Goal: Find specific page/section: Find specific page/section

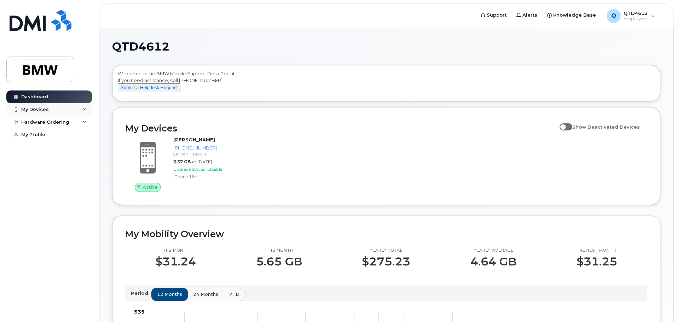
click at [67, 112] on div "My Devices" at bounding box center [49, 109] width 86 height 13
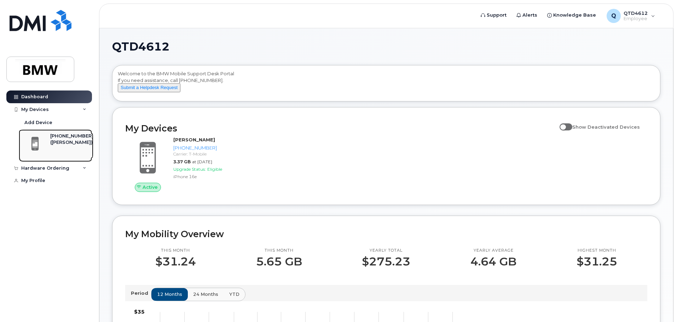
click at [63, 137] on div "[PHONE_NUMBER]" at bounding box center [71, 136] width 43 height 6
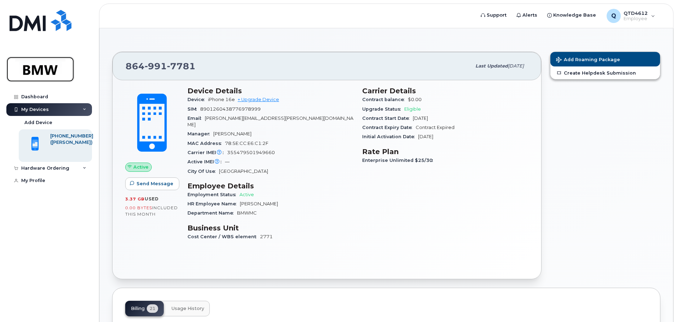
click at [37, 74] on img at bounding box center [40, 69] width 54 height 21
